Goal: Transaction & Acquisition: Purchase product/service

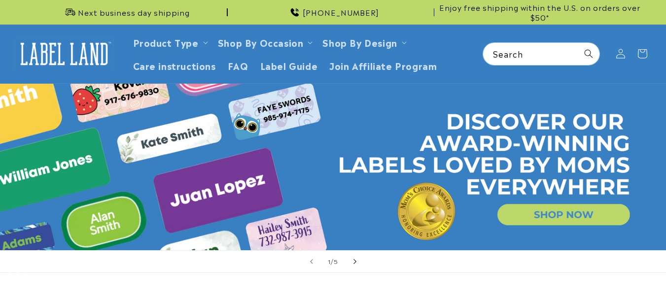
click at [353, 264] on span "Next slide" at bounding box center [355, 262] width 10 height 10
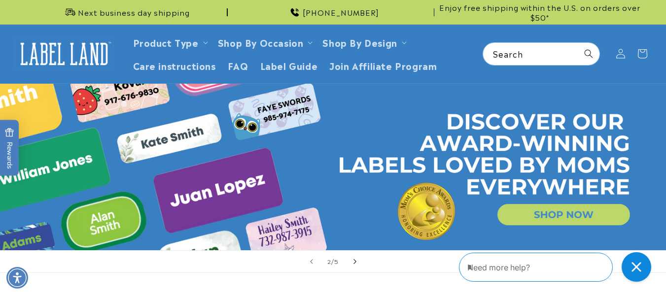
click at [353, 264] on body "Skip to main content Enable accessibility for low vision Open the accessibility…" at bounding box center [333, 147] width 666 height 295
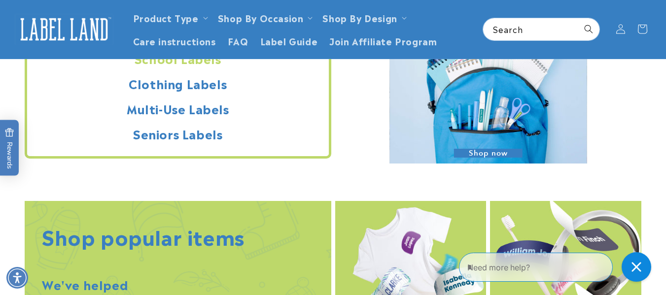
scroll to position [876, 0]
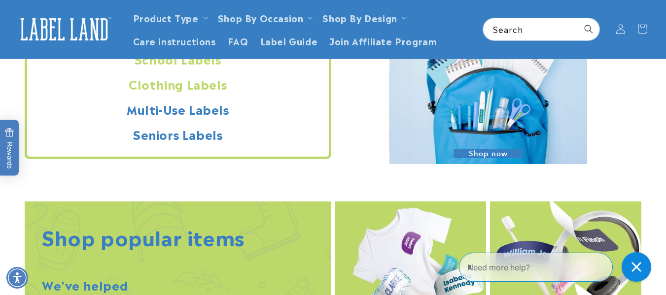
click at [182, 91] on h2 "Clothing Labels" at bounding box center [178, 83] width 302 height 15
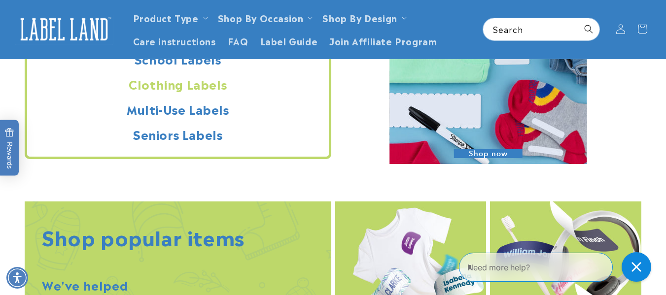
click at [189, 86] on h2 "Clothing Labels" at bounding box center [178, 83] width 302 height 15
click at [196, 85] on h2 "Clothing Labels" at bounding box center [178, 83] width 302 height 15
click at [169, 89] on h2 "Clothing Labels" at bounding box center [178, 83] width 302 height 15
click at [211, 92] on h2 "Clothing Labels" at bounding box center [178, 83] width 302 height 15
click at [194, 20] on link "Product Type" at bounding box center [166, 17] width 66 height 13
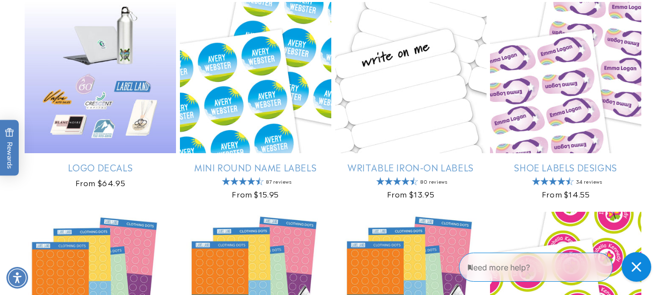
scroll to position [123, 0]
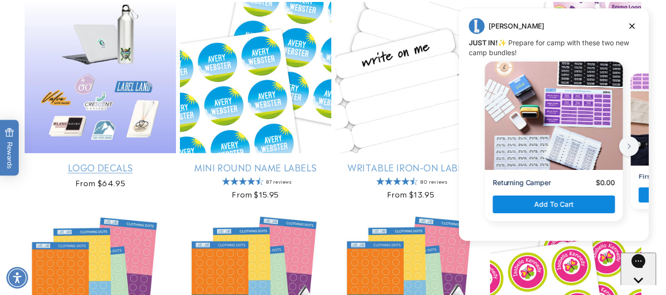
click at [107, 171] on link "Logo Decals" at bounding box center [100, 167] width 151 height 11
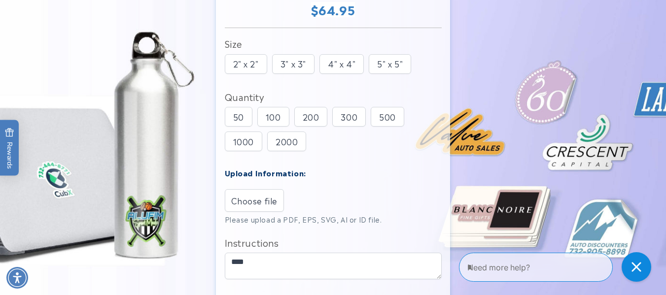
click at [263, 206] on span "Choose file" at bounding box center [254, 201] width 47 height 12
click at [0, 0] on input "Choose file" at bounding box center [0, 0] width 0 height 0
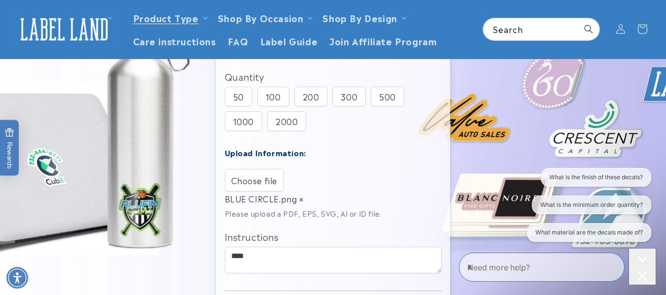
scroll to position [163, 0]
click at [204, 18] on icon at bounding box center [205, 18] width 5 height 3
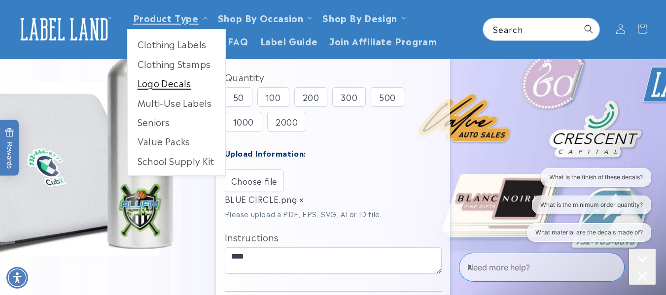
click at [177, 85] on link "Logo Decals" at bounding box center [177, 82] width 98 height 19
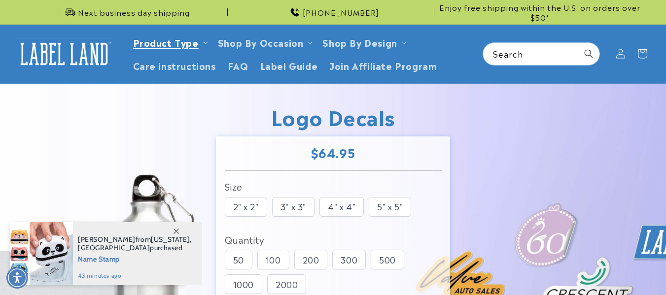
click at [186, 46] on ul "Clothing Labels Clothing Stamps Logo Decals Multi-Use Labels Seniors Value Pack…" at bounding box center [176, 119] width 99 height 147
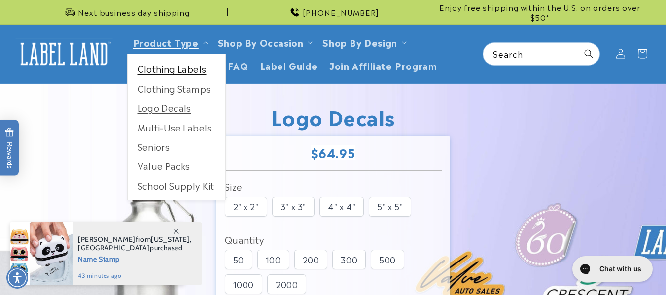
click at [192, 75] on link "Clothing Labels" at bounding box center [177, 68] width 98 height 19
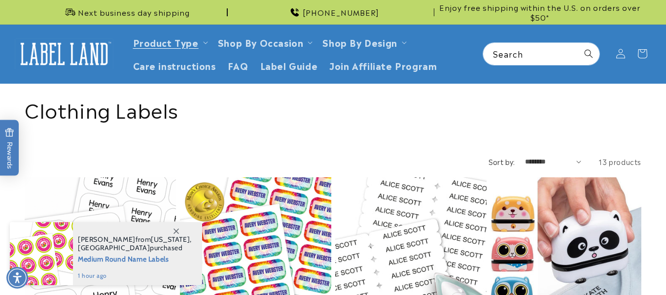
scroll to position [164, 0]
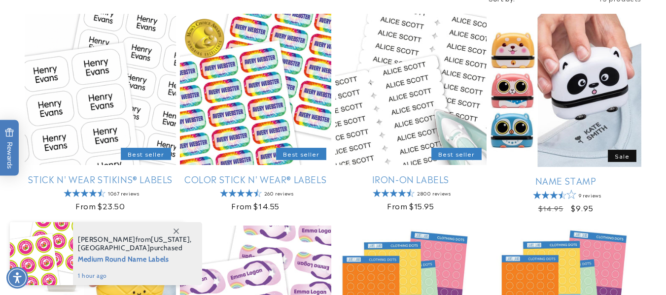
click at [172, 233] on span at bounding box center [176, 231] width 18 height 18
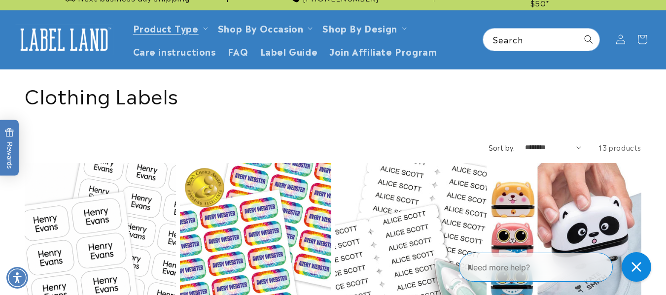
scroll to position [0, 0]
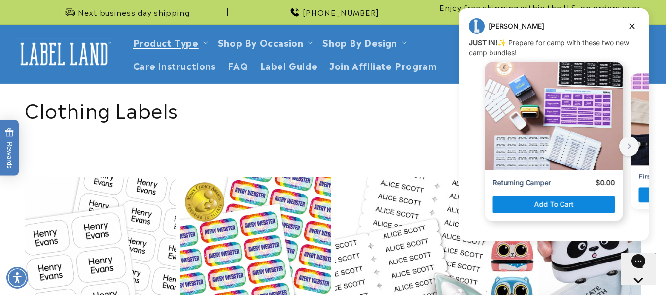
click at [579, 163] on div "Message from Jenny. JUST IN! ✨ Prepare for camp with these two new camp bundles!" at bounding box center [554, 116] width 138 height 108
click at [632, 26] on header "Product Type Product Type Clothing Labels Clothing Stamps Logo Decals Multi-Use…" at bounding box center [333, 54] width 666 height 59
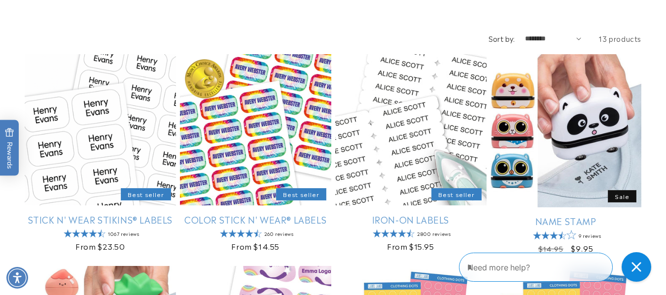
scroll to position [124, 0]
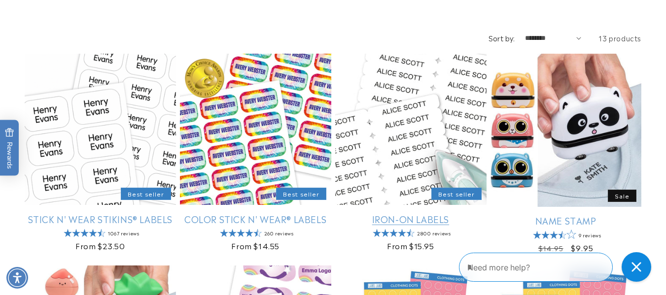
click at [413, 213] on link "Iron-On Labels" at bounding box center [410, 218] width 151 height 11
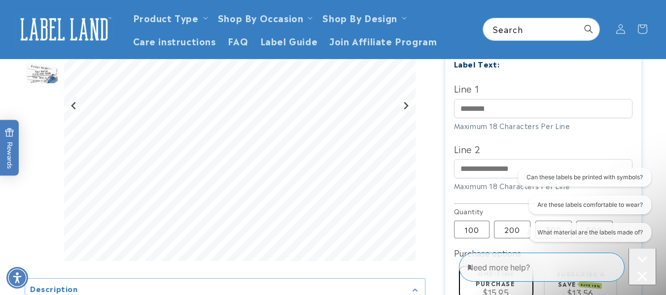
scroll to position [255, 0]
click at [507, 113] on input "Line 1" at bounding box center [543, 109] width 179 height 19
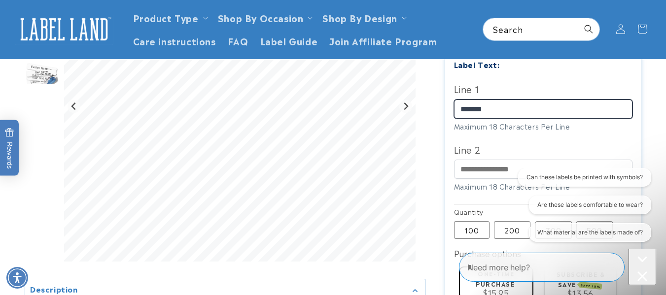
type input "*******"
click at [447, 122] on section "Iron-On Labels Iron-On Labels 2801 Reviews Estimated Delivery: [DATE] - [DATE] …" at bounding box center [543, 147] width 196 height 610
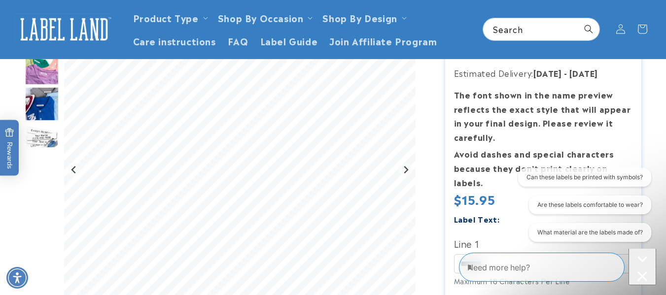
scroll to position [101, 0]
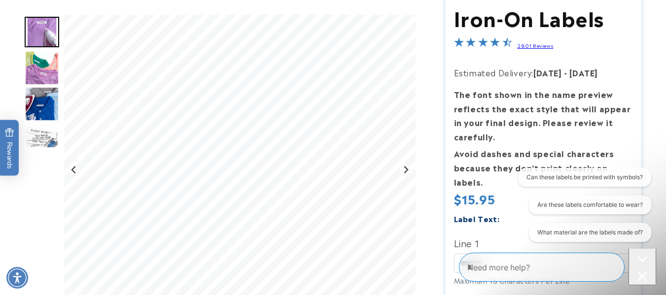
click at [55, 74] on img "Go to slide 2" at bounding box center [42, 68] width 35 height 35
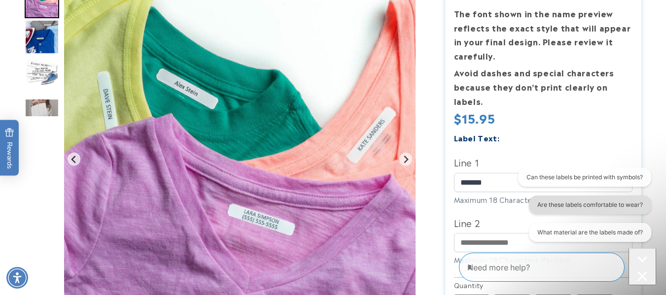
scroll to position [182, 0]
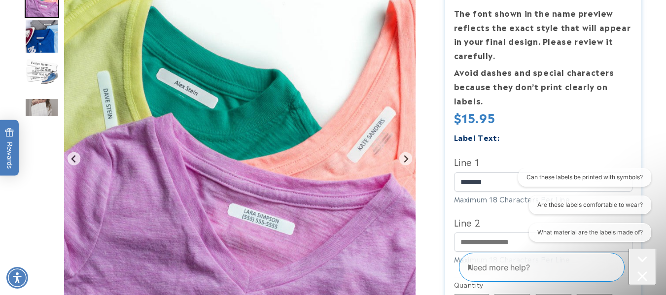
click at [507, 184] on div "Can these labels be printed with symbols? Are these labels comfortable to wear?…" at bounding box center [580, 207] width 152 height 78
click at [504, 181] on iframe at bounding box center [580, 209] width 152 height 83
click at [42, 54] on img "Go to slide 3" at bounding box center [42, 36] width 35 height 35
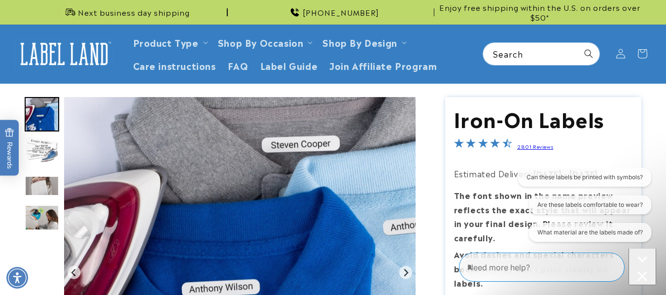
scroll to position [1, 0]
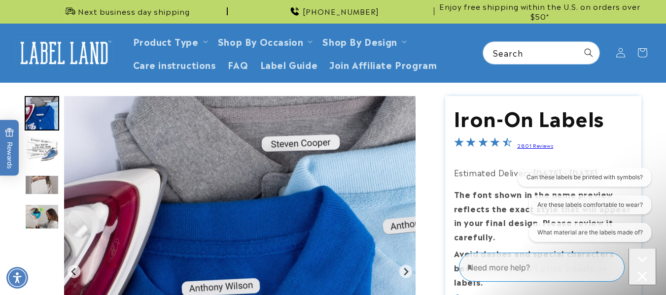
click at [43, 121] on img "Go to slide 3" at bounding box center [42, 113] width 35 height 35
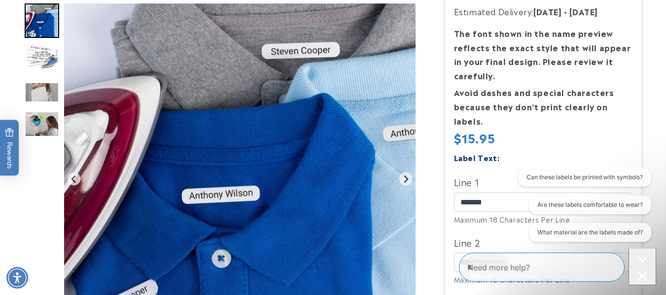
scroll to position [163, 0]
click at [36, 102] on img "Go to slide 5" at bounding box center [42, 92] width 35 height 20
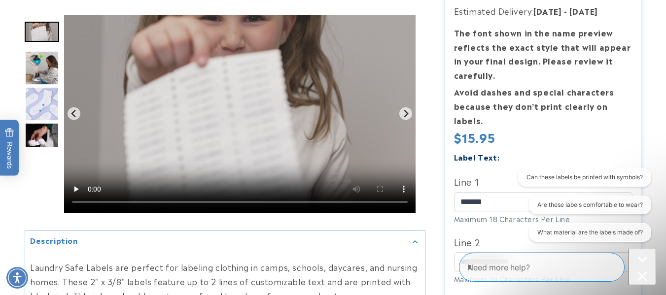
click at [39, 131] on img "Go to slide 8" at bounding box center [42, 140] width 35 height 35
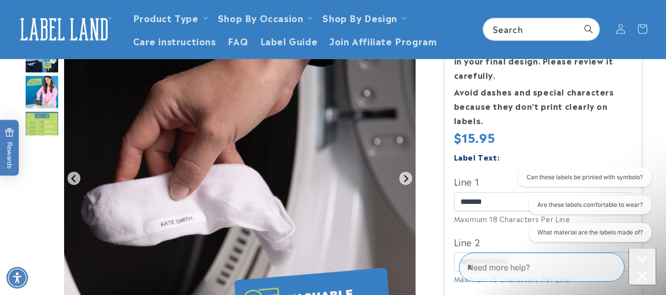
scroll to position [0, 0]
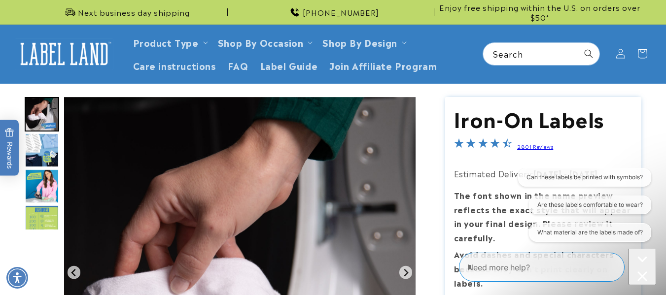
click at [44, 107] on img "Go to slide 8" at bounding box center [42, 114] width 35 height 35
click at [44, 125] on img "Go to slide 8" at bounding box center [42, 114] width 35 height 35
